Goal: Task Accomplishment & Management: Use online tool/utility

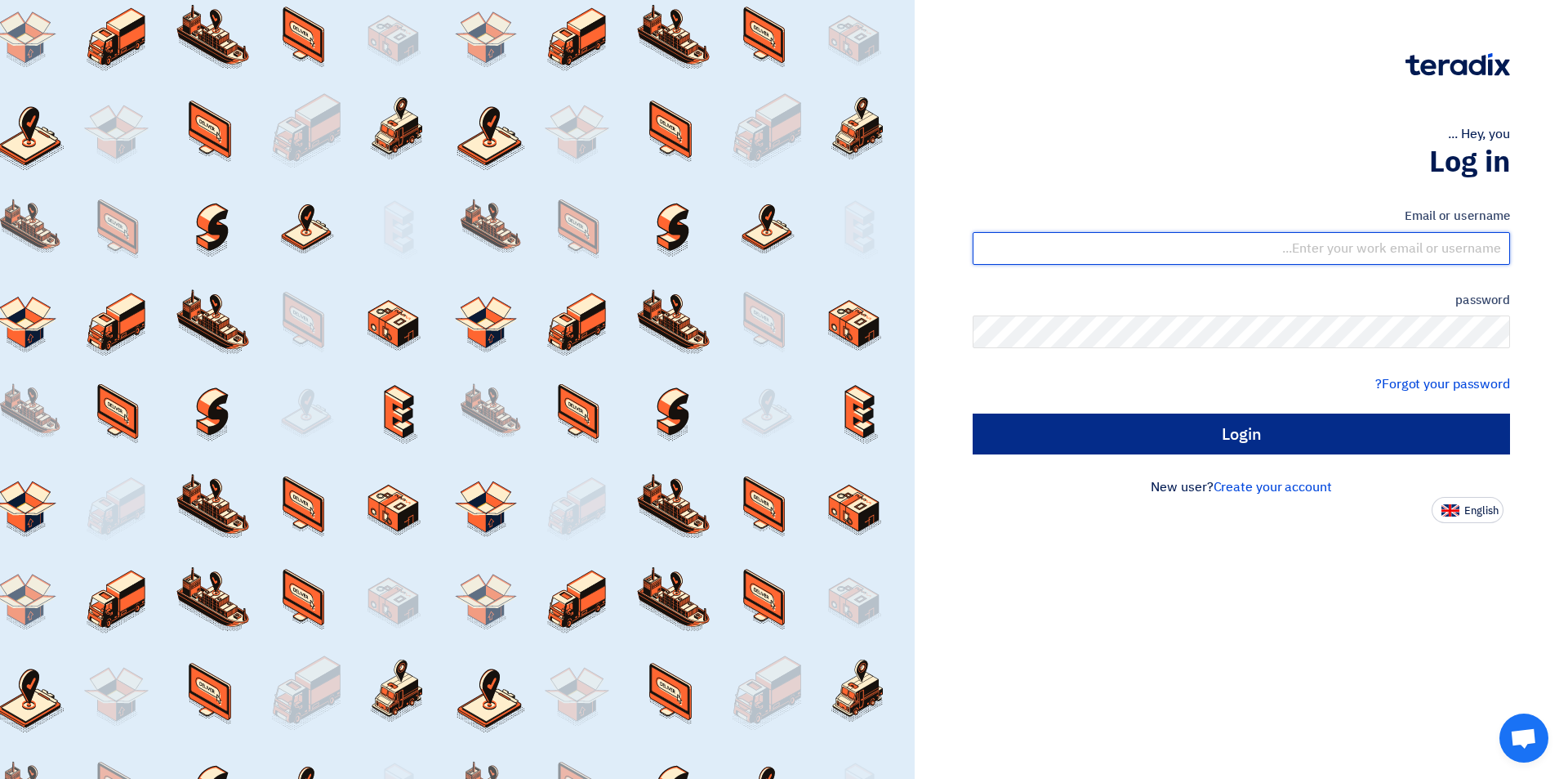
type input "sales@tareeqalkhair.com"
click at [1189, 446] on input "Login" at bounding box center [1242, 434] width 537 height 41
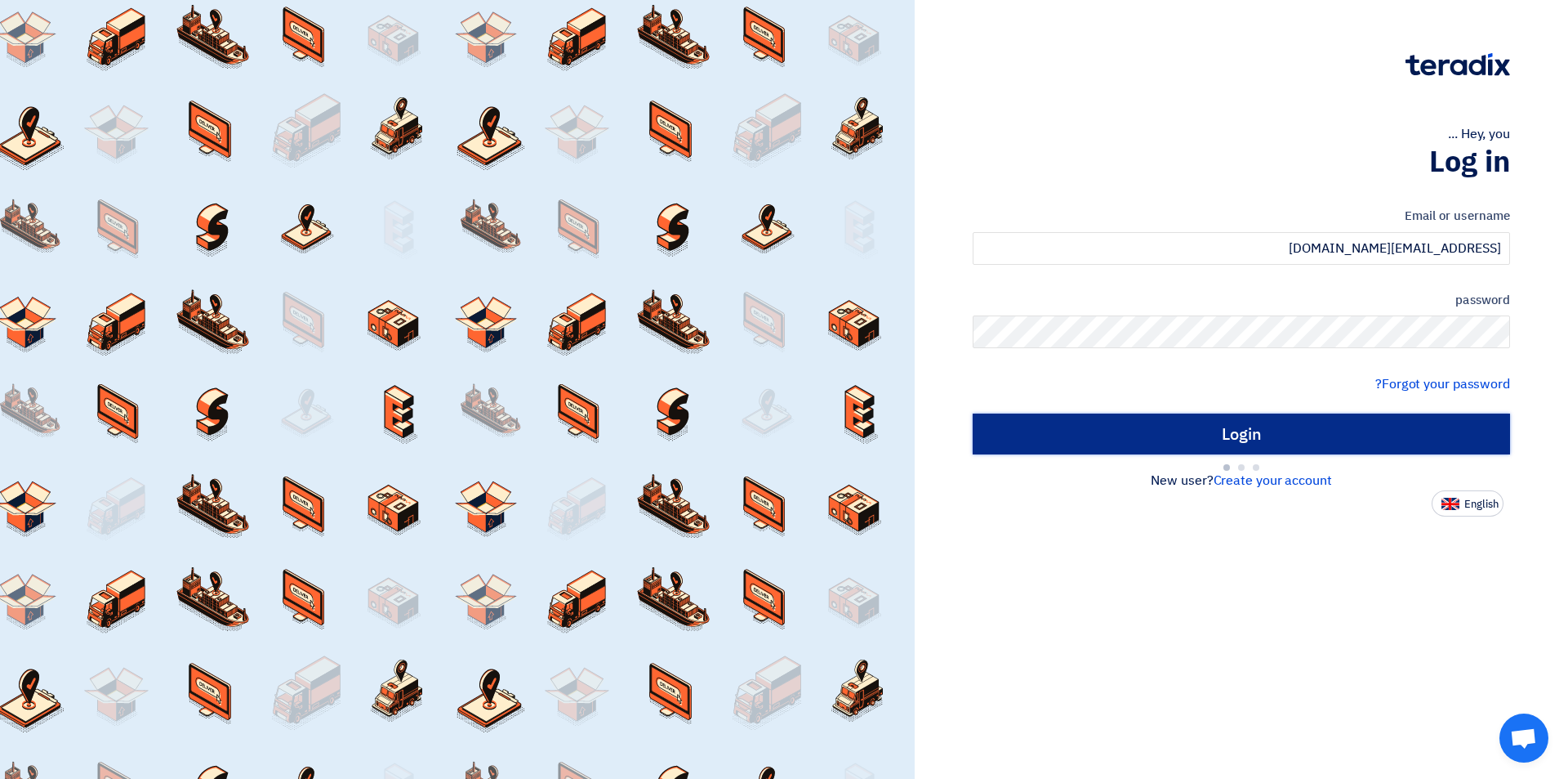
type input "Sign in"
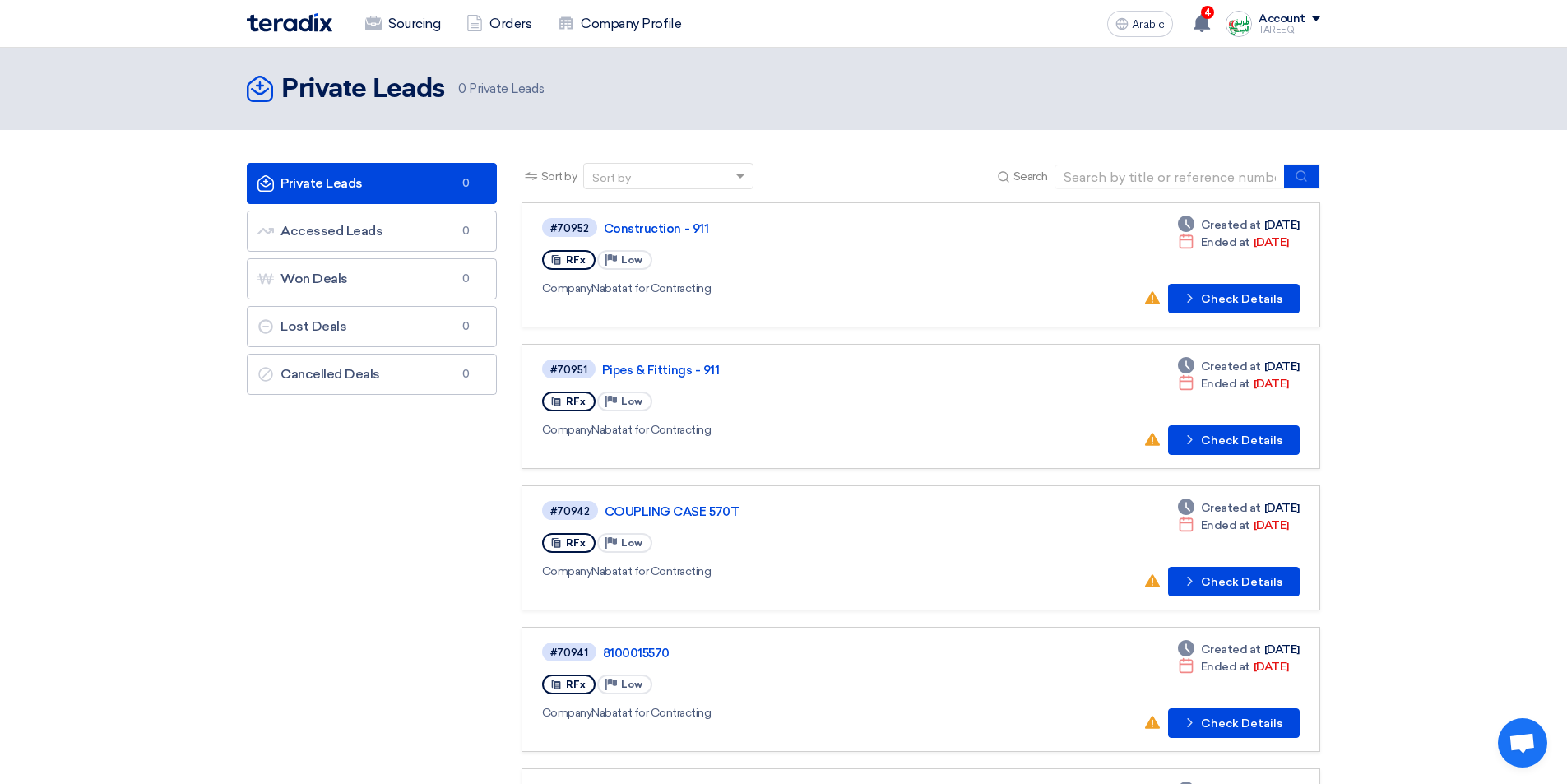
click at [459, 221] on link "Accessed Leads Accessed Leads 738" at bounding box center [372, 231] width 250 height 41
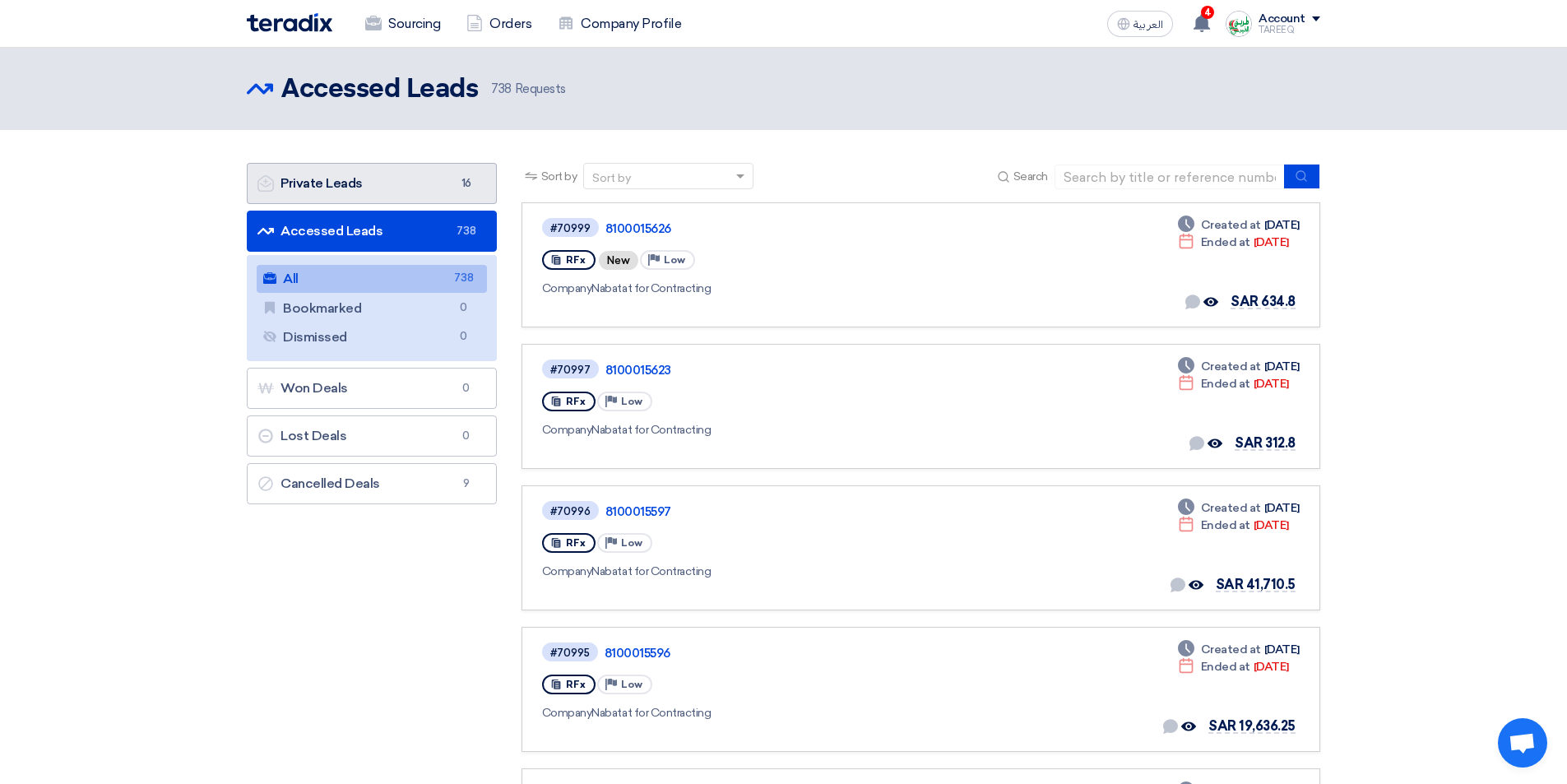
click at [408, 178] on link "Private Leads Private Leads 16" at bounding box center [372, 183] width 250 height 41
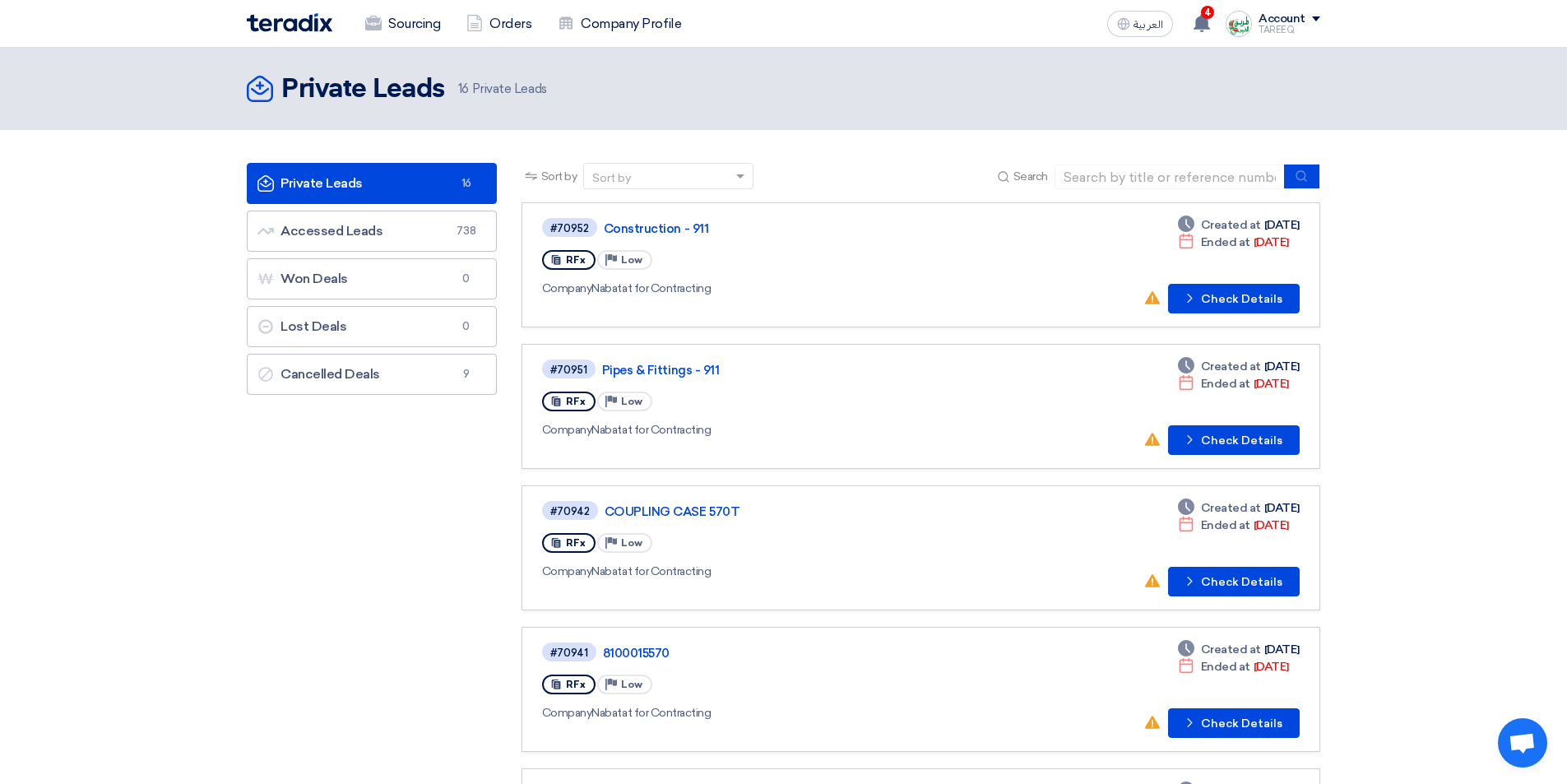
drag, startPoint x: 644, startPoint y: -33, endPoint x: 244, endPoint y: 456, distance: 631.8
click at [1218, 577] on button "Check details Check Details" at bounding box center [1234, 581] width 132 height 30
